Goal: Task Accomplishment & Management: Complete application form

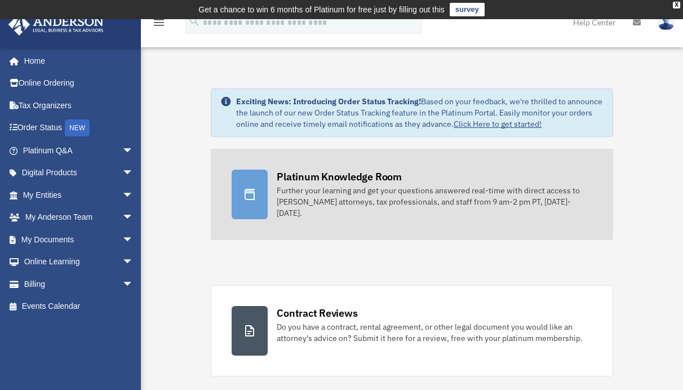
click at [342, 181] on div "Platinum Knowledge Room" at bounding box center [339, 177] width 125 height 14
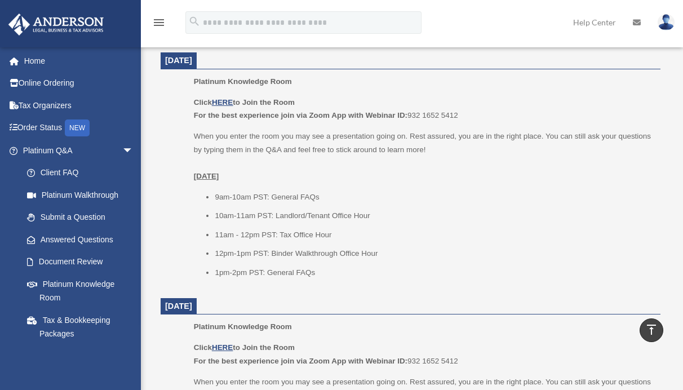
scroll to position [517, 0]
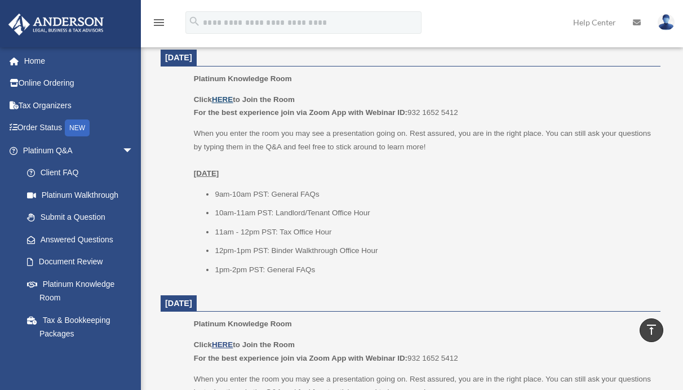
click at [226, 97] on u "HERE" at bounding box center [222, 99] width 21 height 8
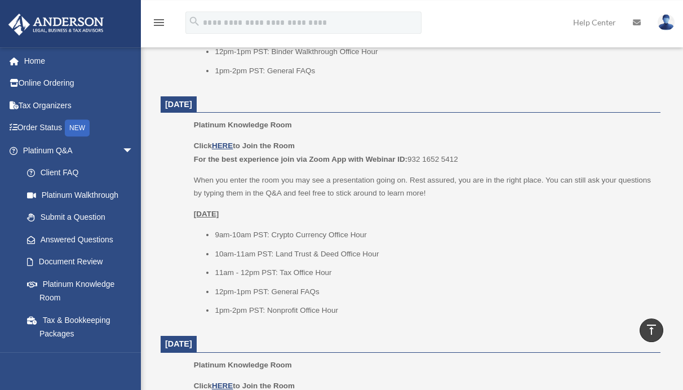
scroll to position [747, 0]
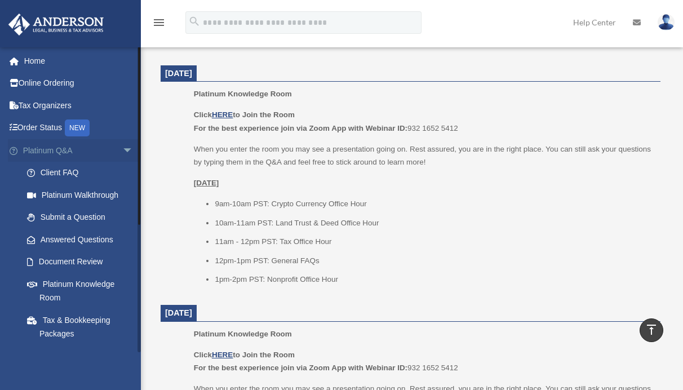
click at [122, 148] on span "arrow_drop_down" at bounding box center [133, 150] width 23 height 23
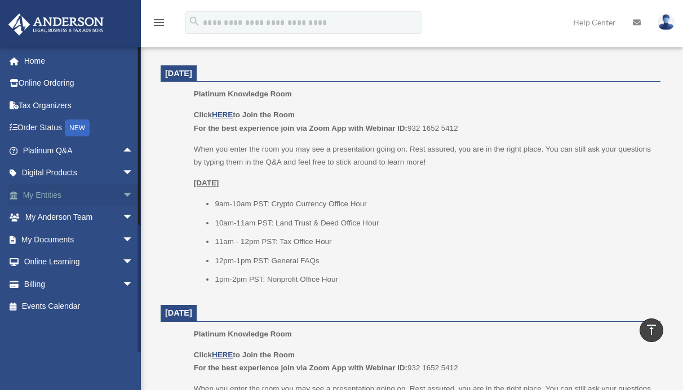
click at [122, 195] on span "arrow_drop_down" at bounding box center [133, 195] width 23 height 23
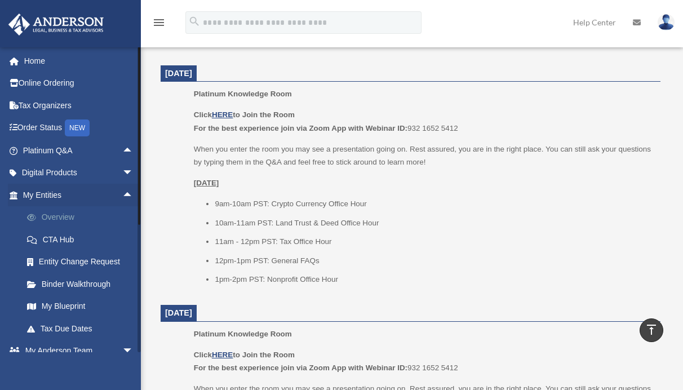
click at [60, 216] on link "Overview" at bounding box center [83, 217] width 135 height 23
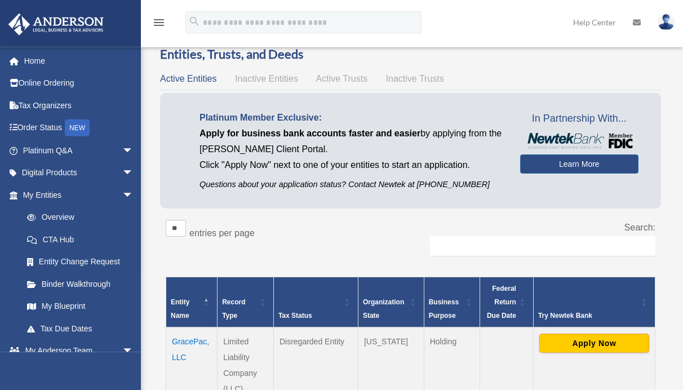
scroll to position [57, 0]
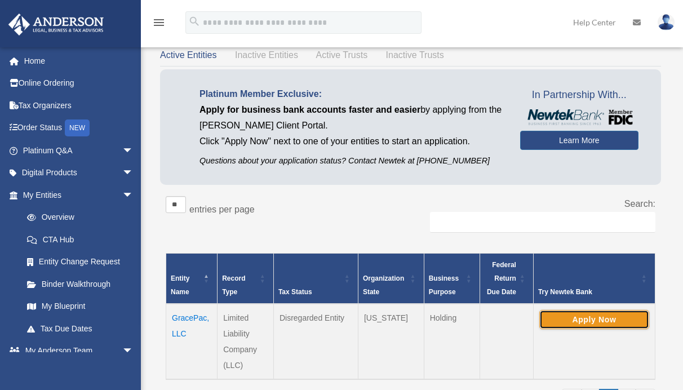
click at [578, 318] on button "Apply Now" at bounding box center [594, 319] width 110 height 19
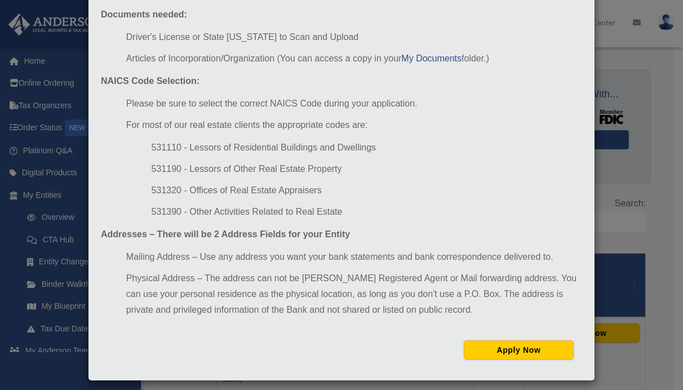
scroll to position [127, 0]
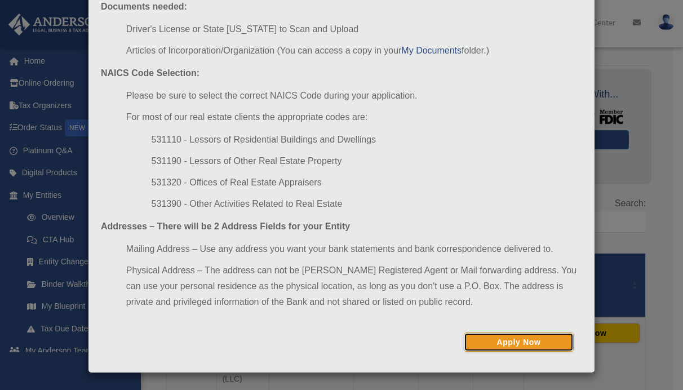
click at [511, 341] on button "Apply Now" at bounding box center [519, 341] width 110 height 19
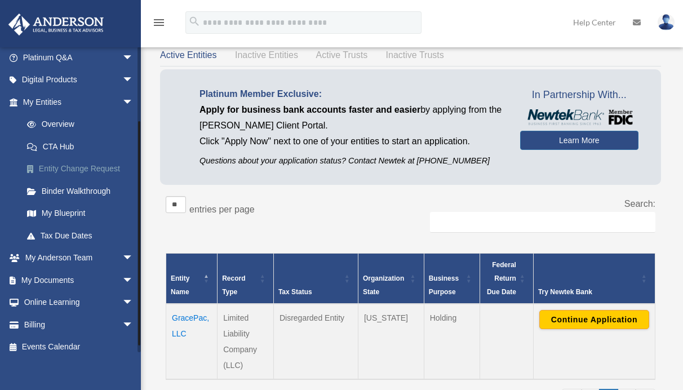
scroll to position [101, 0]
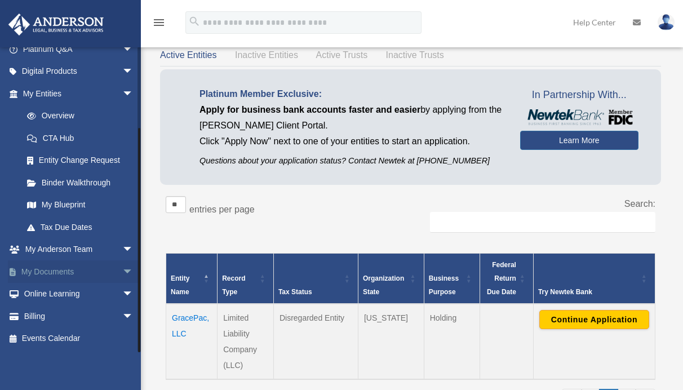
click at [122, 271] on span "arrow_drop_down" at bounding box center [133, 271] width 23 height 23
click at [51, 293] on link "Box" at bounding box center [83, 294] width 135 height 23
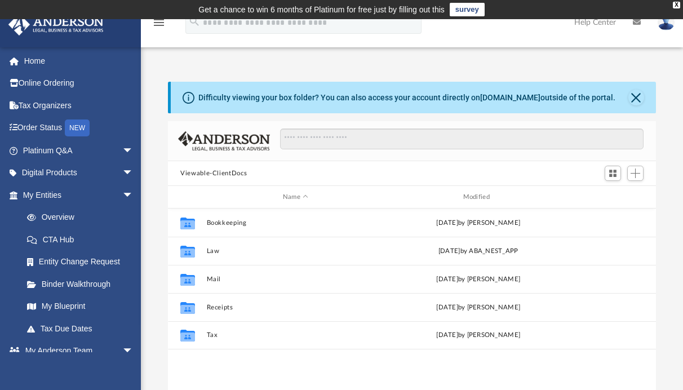
scroll to position [246, 478]
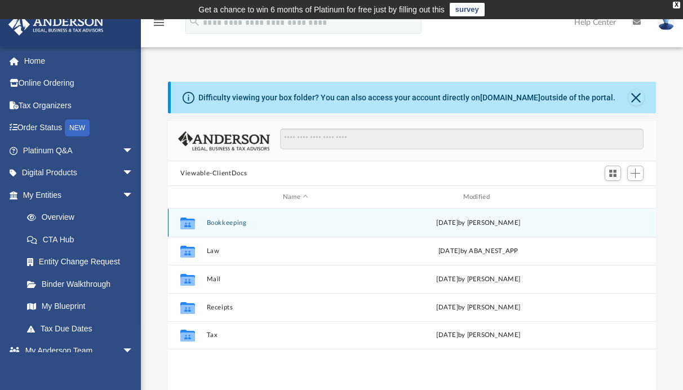
click at [216, 223] on button "Bookkeeping" at bounding box center [296, 222] width 178 height 7
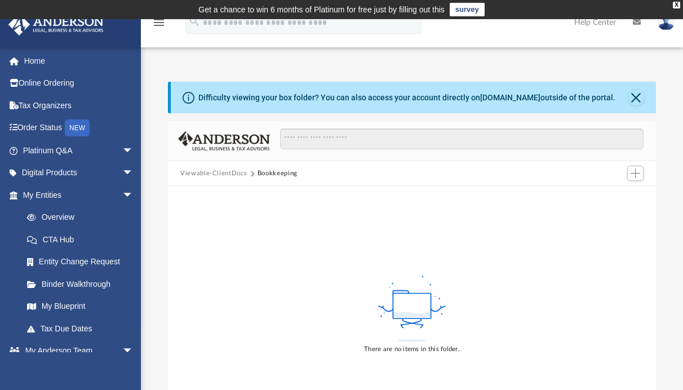
click at [222, 174] on button "Viewable-ClientDocs" at bounding box center [213, 173] width 66 height 10
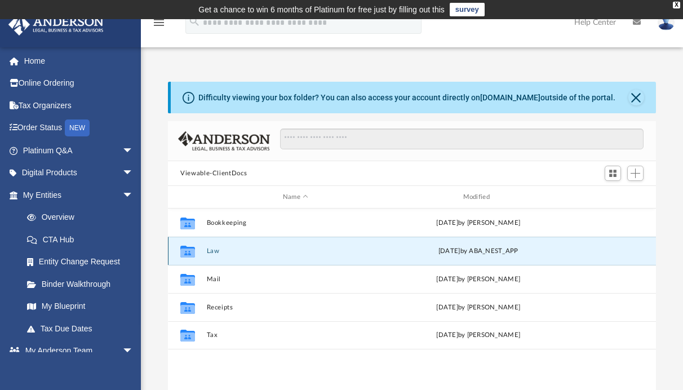
click at [212, 251] on button "Law" at bounding box center [296, 250] width 178 height 7
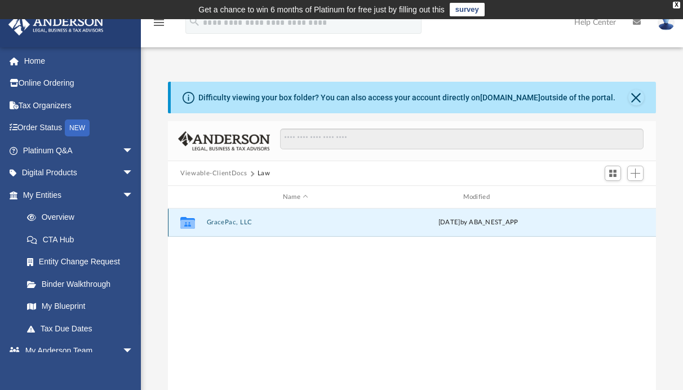
click at [223, 224] on button "GracePac, LLC" at bounding box center [296, 222] width 178 height 7
click at [222, 223] on button "Initial Docs" at bounding box center [296, 222] width 178 height 7
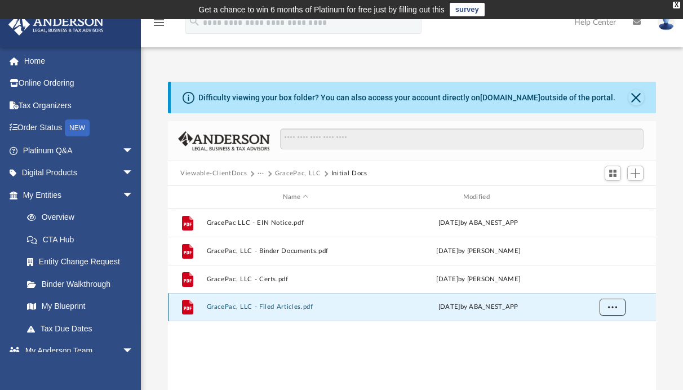
click at [613, 306] on span "More options" at bounding box center [612, 307] width 9 height 6
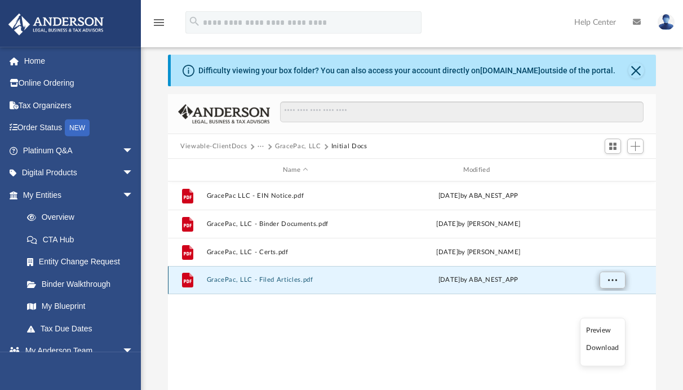
scroll to position [57, 0]
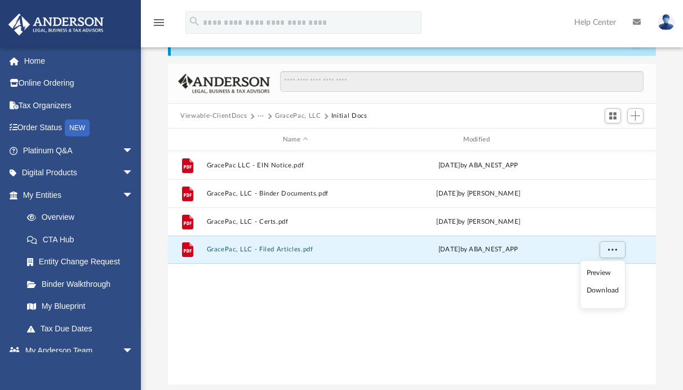
click at [604, 271] on li "Preview" at bounding box center [602, 273] width 33 height 12
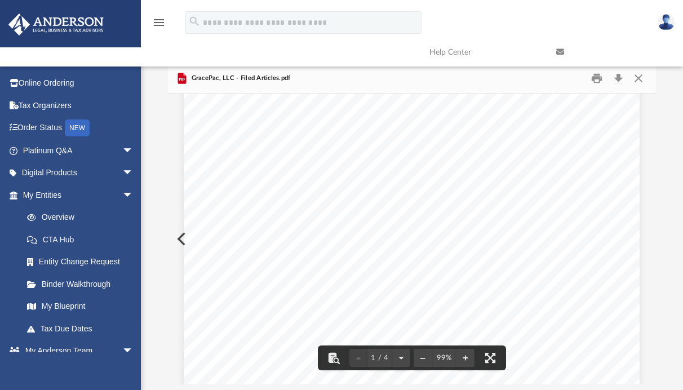
scroll to position [0, 0]
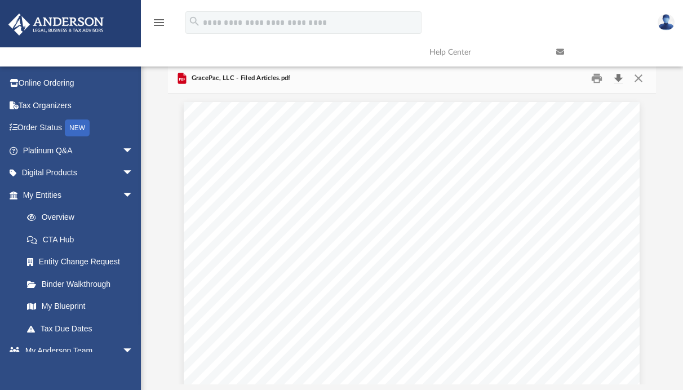
click at [617, 78] on button "Download" at bounding box center [618, 78] width 20 height 17
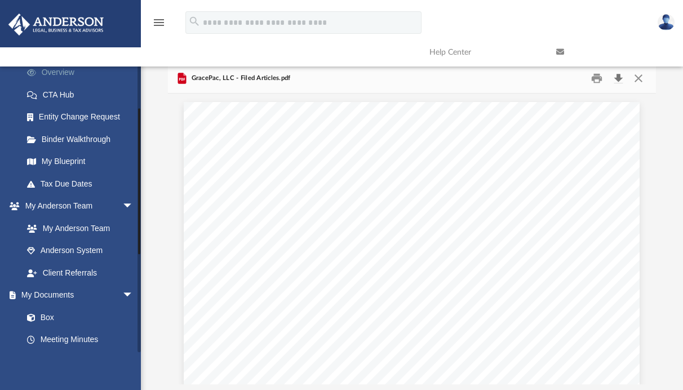
scroll to position [162, 0]
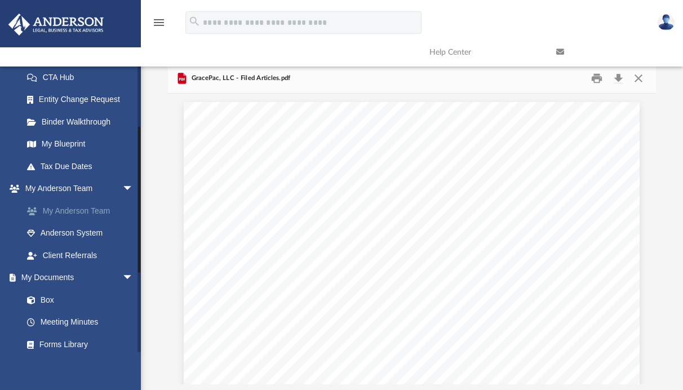
click at [68, 212] on link "My Anderson Team" at bounding box center [83, 210] width 135 height 23
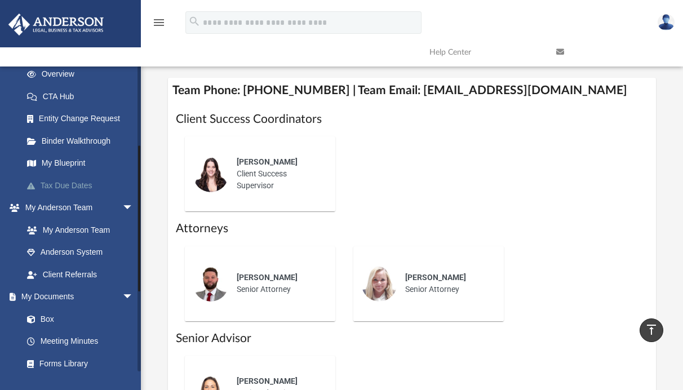
scroll to position [108, 0]
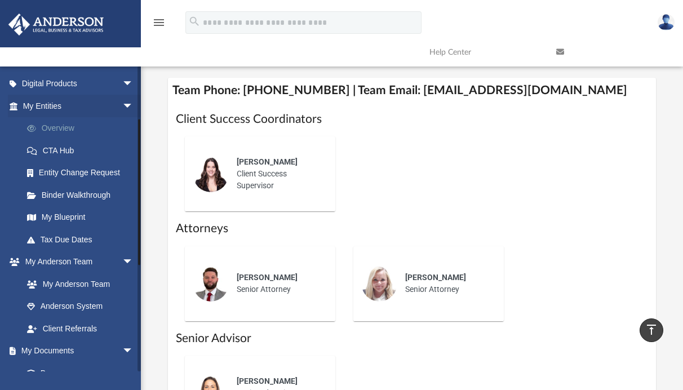
click at [56, 125] on link "Overview" at bounding box center [83, 128] width 135 height 23
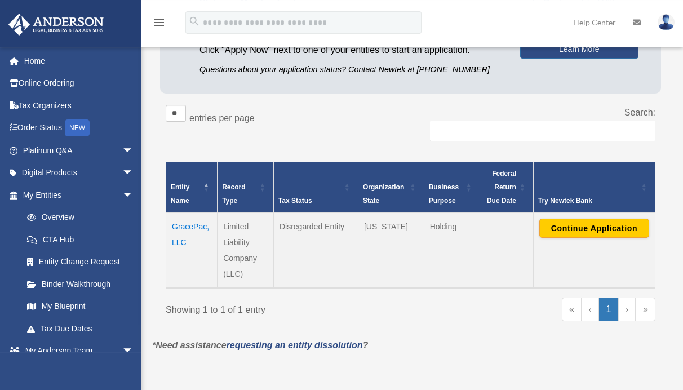
scroll to position [172, 0]
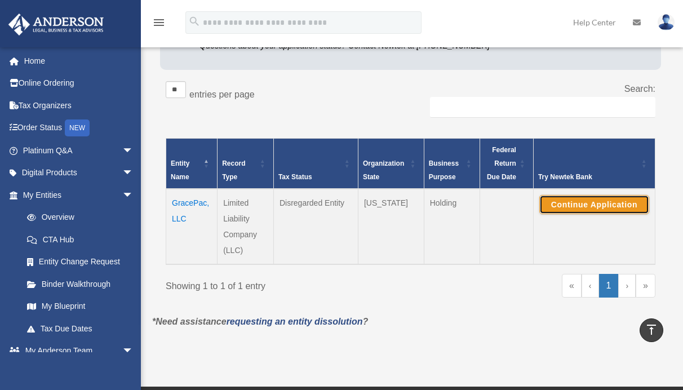
click at [597, 206] on button "Continue Application" at bounding box center [594, 204] width 110 height 19
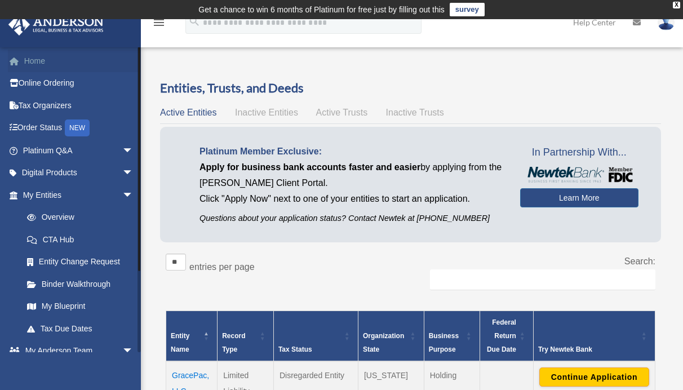
click at [37, 65] on link "Home" at bounding box center [79, 61] width 142 height 23
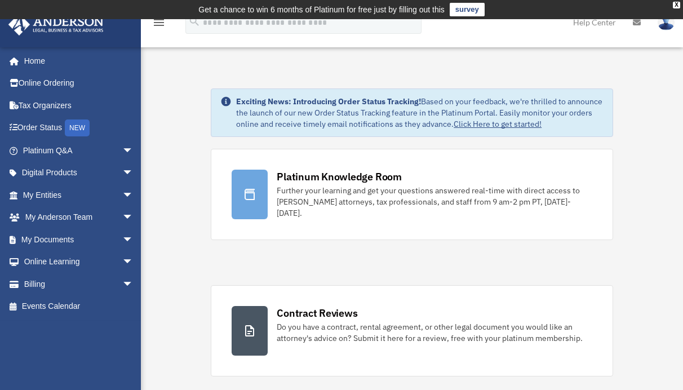
click at [668, 24] on img at bounding box center [665, 22] width 17 height 16
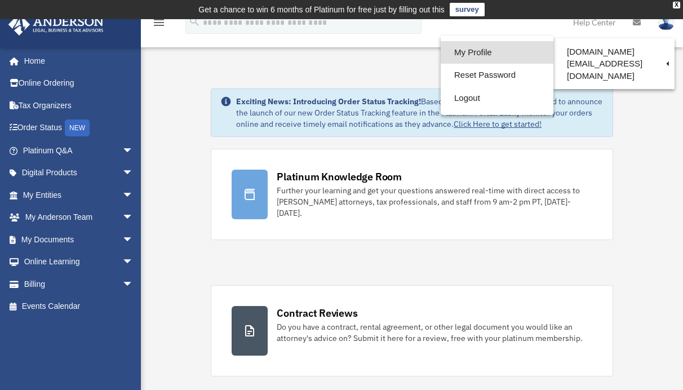
click at [464, 52] on link "My Profile" at bounding box center [496, 52] width 113 height 23
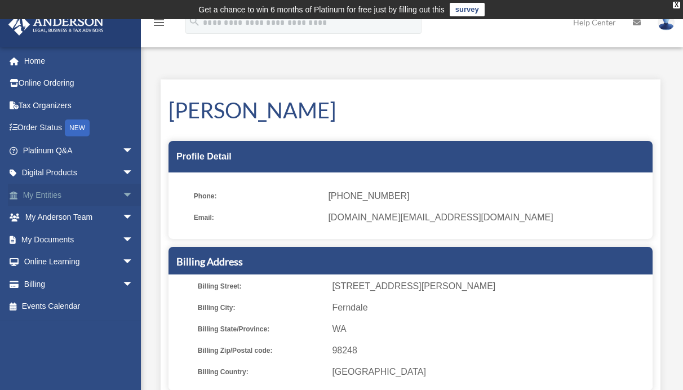
click at [122, 195] on span "arrow_drop_down" at bounding box center [133, 195] width 23 height 23
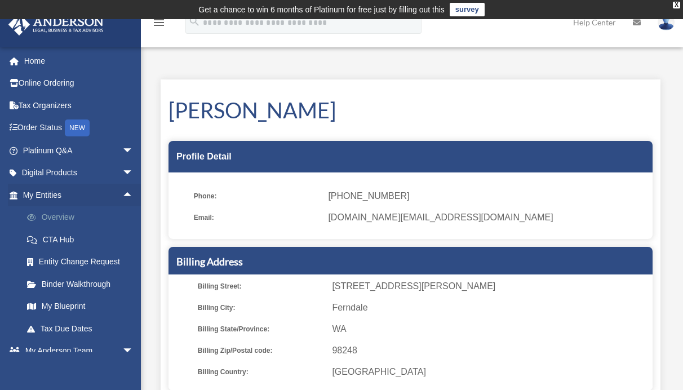
click at [54, 216] on link "Overview" at bounding box center [83, 217] width 135 height 23
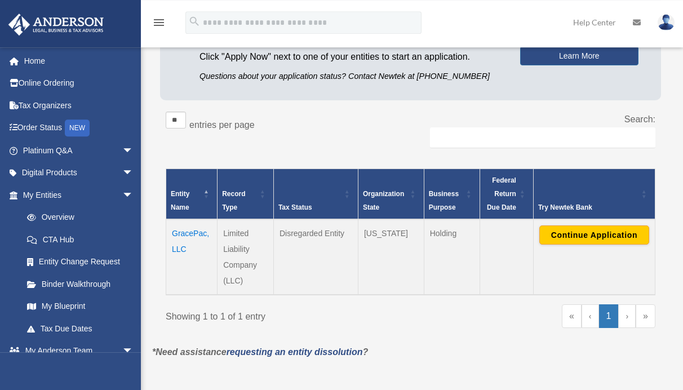
scroll to position [172, 0]
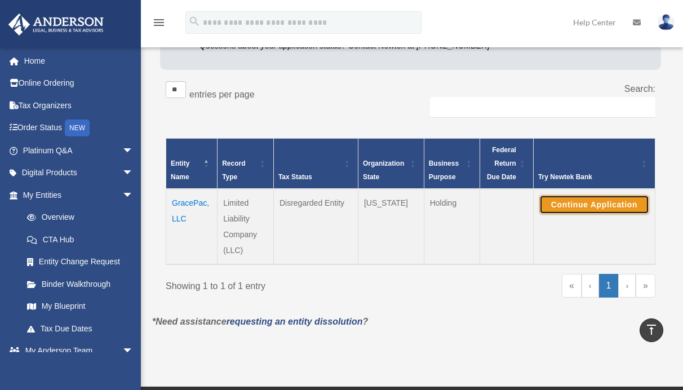
click at [586, 203] on button "Continue Application" at bounding box center [594, 204] width 110 height 19
click at [182, 204] on td "GracePac, LLC" at bounding box center [191, 226] width 51 height 75
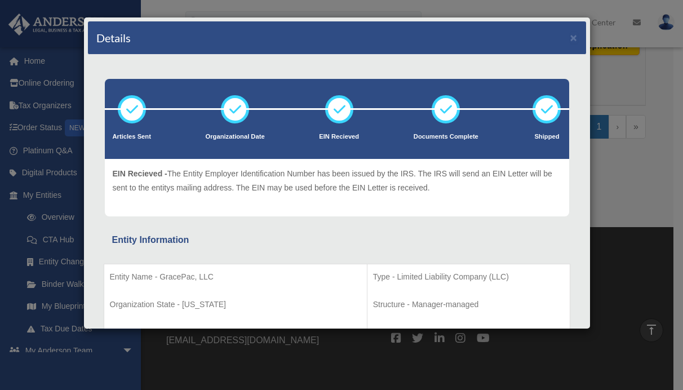
scroll to position [57, 0]
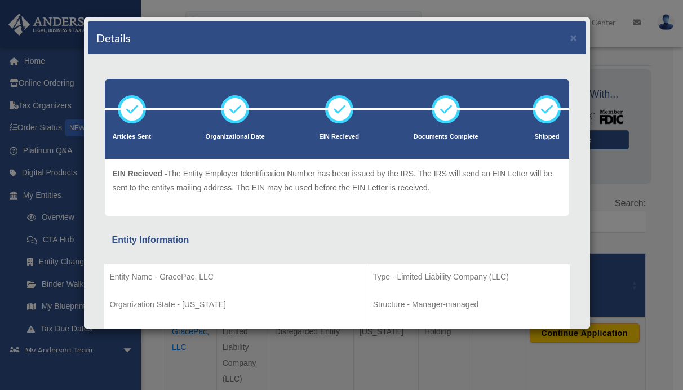
click at [665, 156] on div "Details × Articles Sent Organizational Date" at bounding box center [341, 195] width 683 height 390
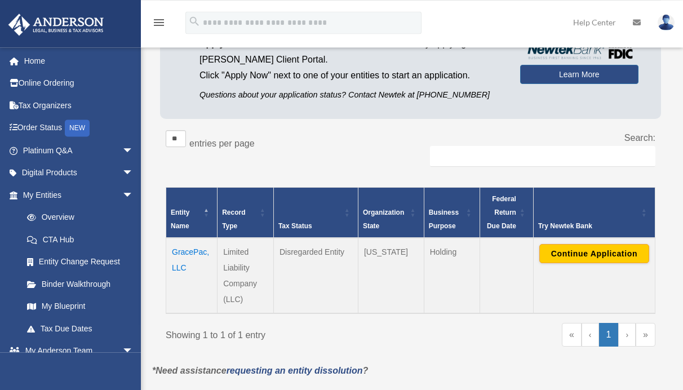
scroll to position [150, 0]
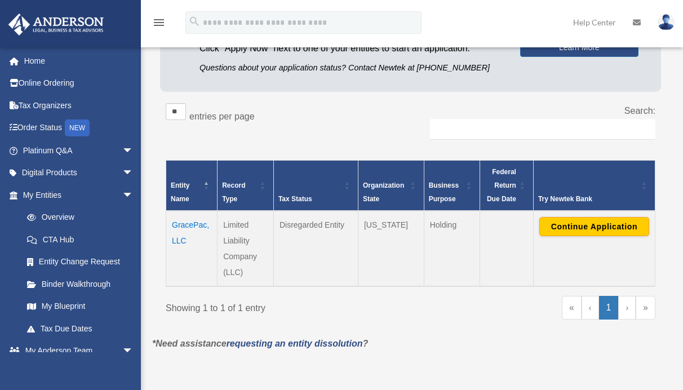
click at [666, 23] on img at bounding box center [665, 22] width 17 height 16
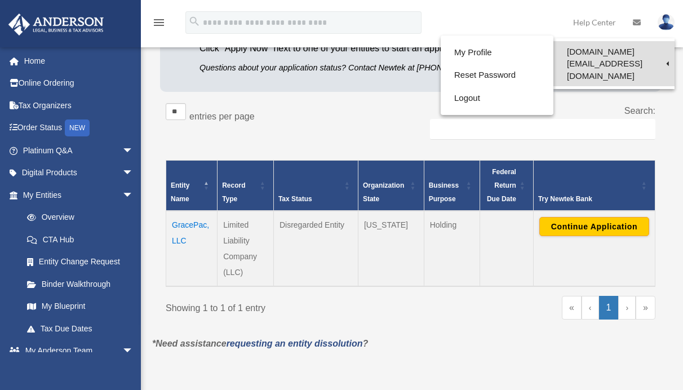
click at [656, 54] on link "[DOMAIN_NAME][EMAIL_ADDRESS][DOMAIN_NAME]" at bounding box center [613, 63] width 121 height 45
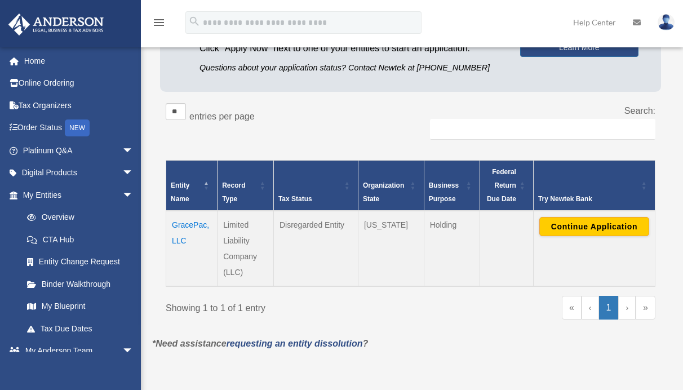
click at [661, 22] on img at bounding box center [665, 22] width 17 height 16
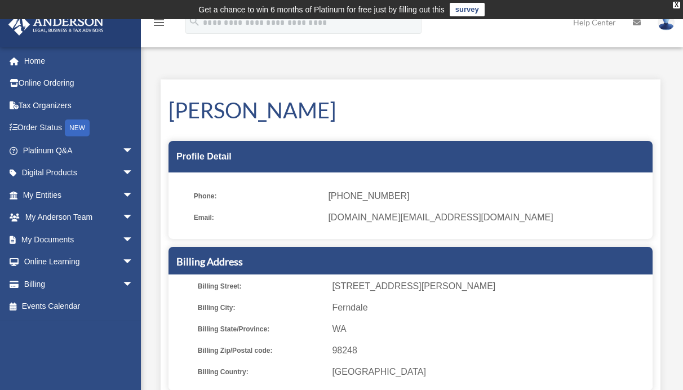
click at [663, 25] on img at bounding box center [665, 22] width 17 height 16
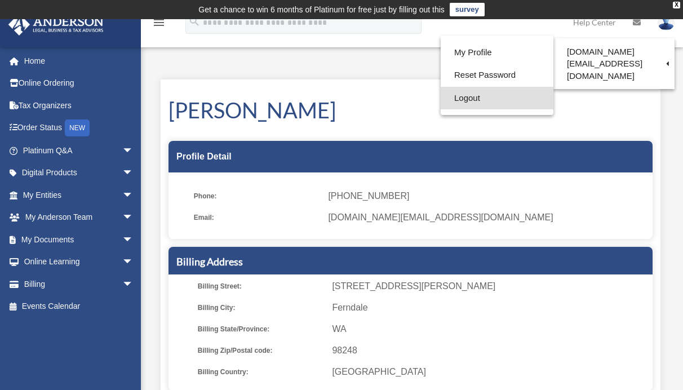
click at [452, 95] on link "Logout" at bounding box center [496, 98] width 113 height 23
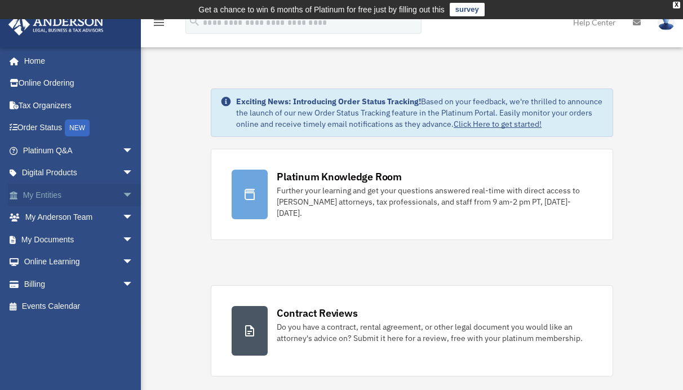
click at [122, 196] on span "arrow_drop_down" at bounding box center [133, 195] width 23 height 23
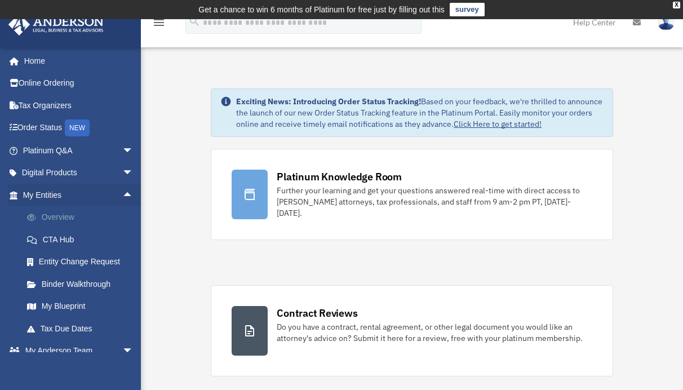
click at [50, 217] on link "Overview" at bounding box center [83, 217] width 135 height 23
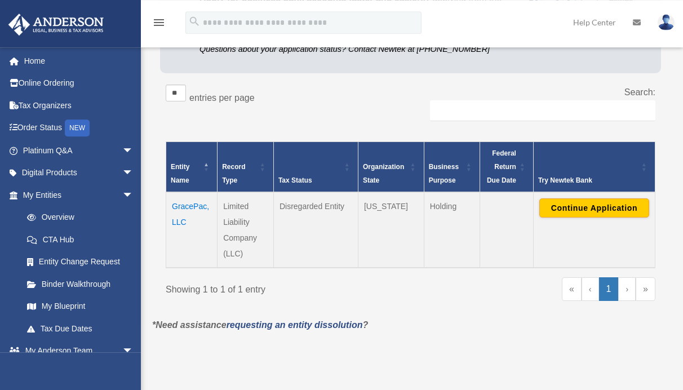
scroll to position [172, 0]
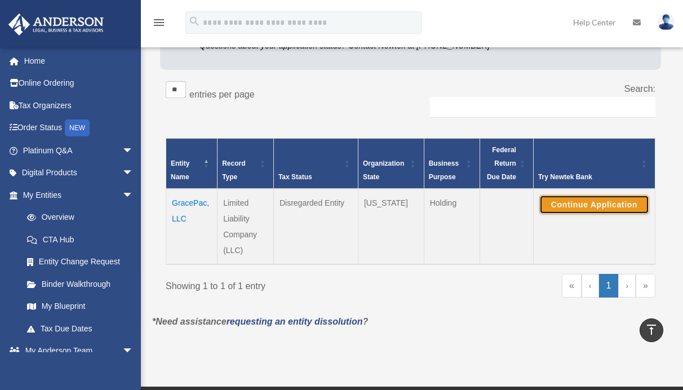
click at [580, 206] on button "Continue Application" at bounding box center [594, 204] width 110 height 19
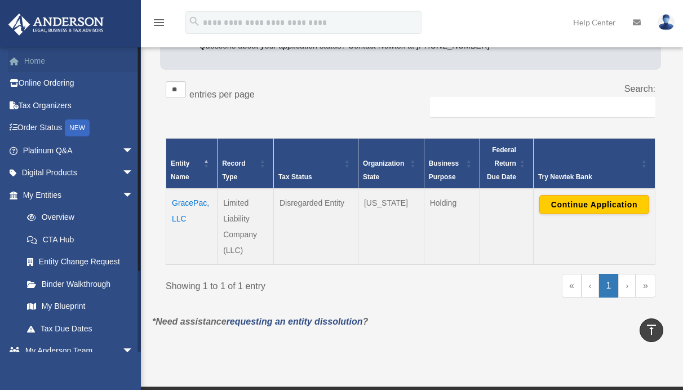
click at [33, 63] on link "Home" at bounding box center [79, 61] width 142 height 23
